Goal: Navigation & Orientation: Find specific page/section

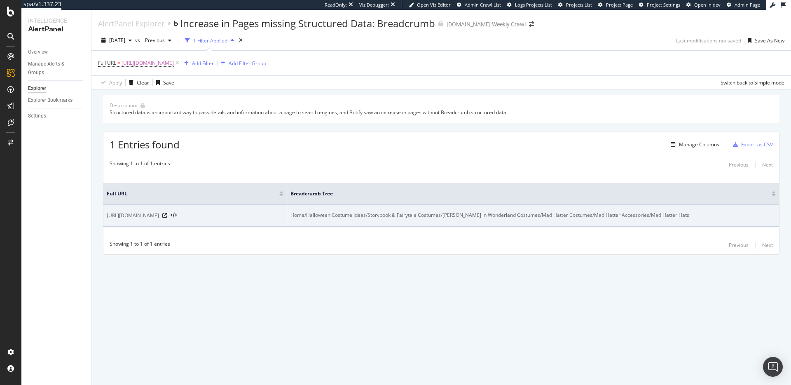
click at [159, 213] on span "https://www.halloweencostumes.com/mad-hatter-hats.html" at bounding box center [133, 215] width 52 height 8
copy div "https://www.halloweencostumes.com/mad-hatter-hats.html"
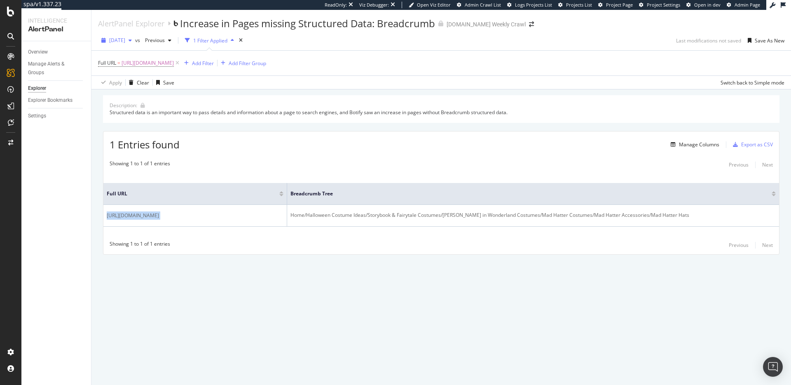
click at [125, 42] on span "2025 Aug. 25th" at bounding box center [117, 40] width 16 height 7
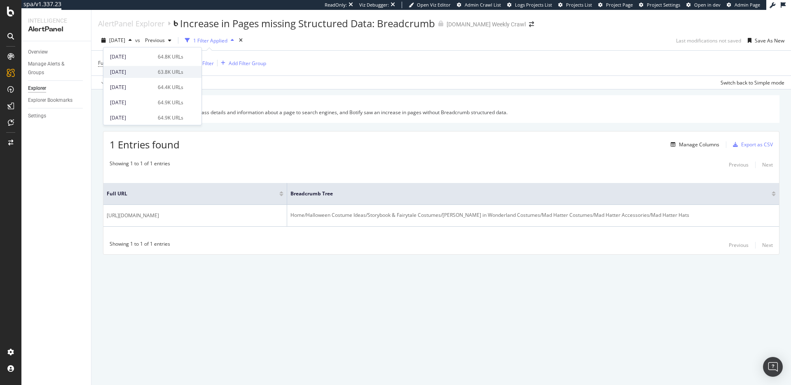
click at [143, 68] on div "[DATE]" at bounding box center [131, 71] width 43 height 7
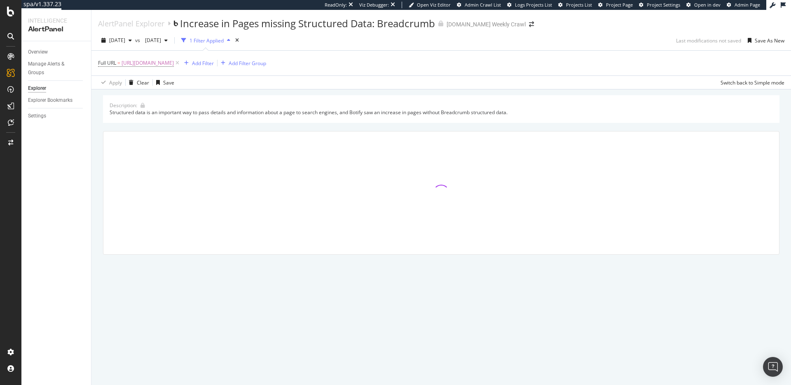
click at [617, 84] on div "Apply Clear Save Switch back to Simple mode" at bounding box center [441, 82] width 700 height 14
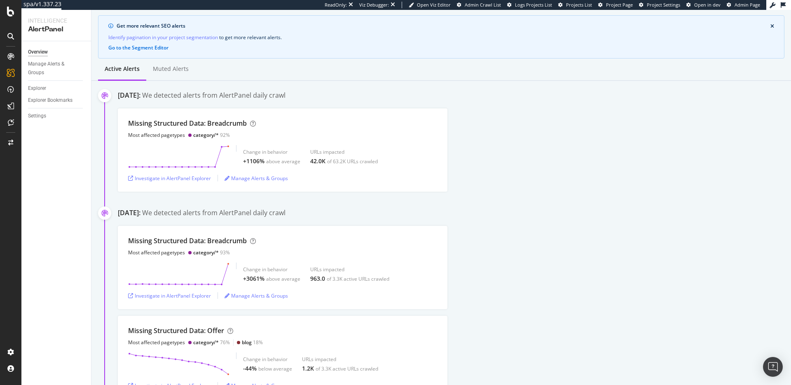
scroll to position [63, 0]
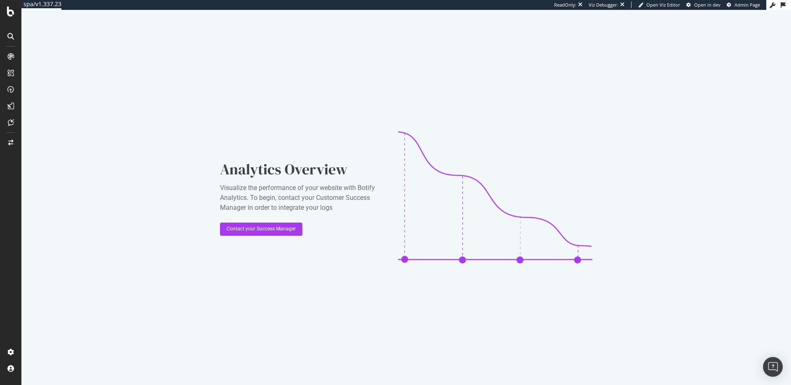
click at [10, 17] on div at bounding box center [10, 192] width 21 height 385
click at [10, 15] on div at bounding box center [10, 192] width 21 height 385
click at [10, 15] on icon at bounding box center [10, 12] width 7 height 10
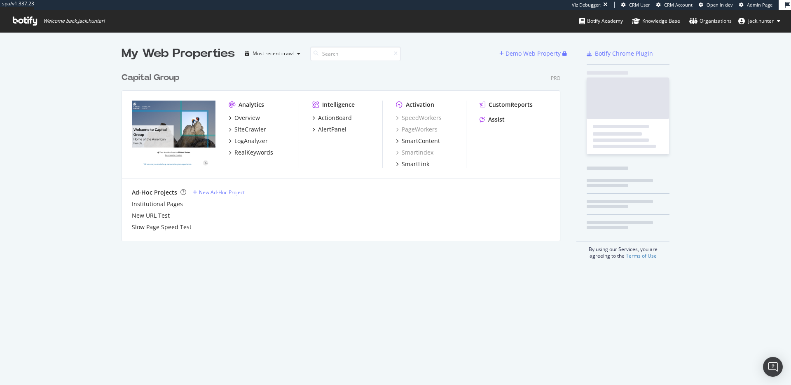
scroll to position [179, 446]
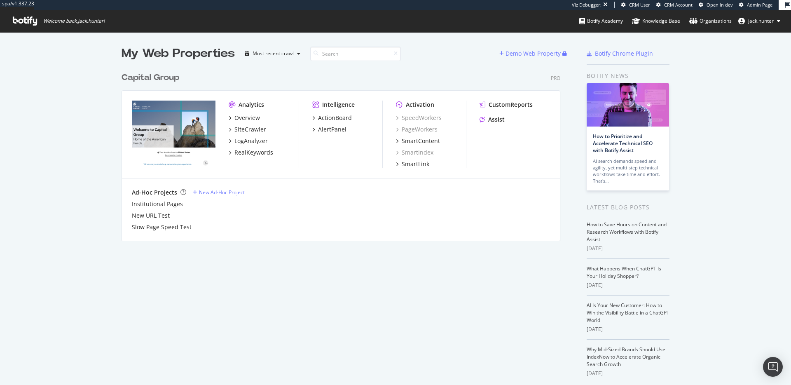
click at [142, 79] on div "Capital Group" at bounding box center [151, 78] width 58 height 12
